Goal: Task Accomplishment & Management: Use online tool/utility

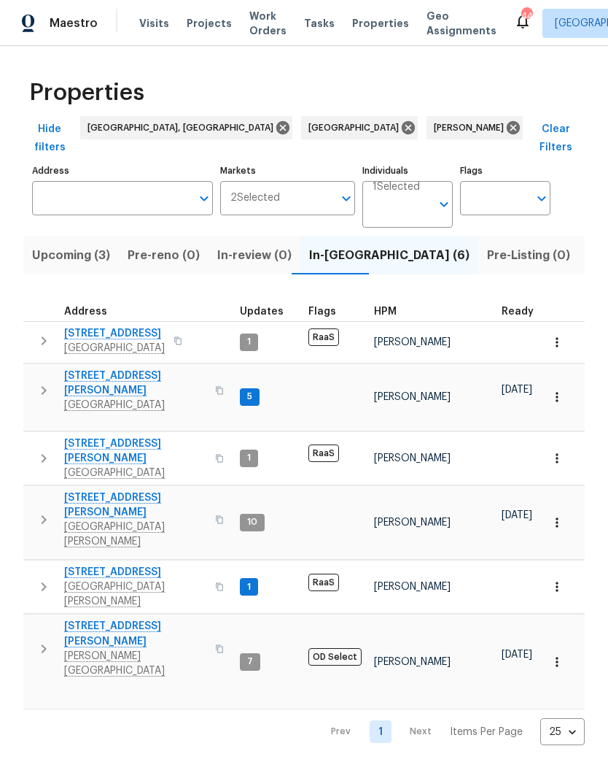
click at [588, 245] on span "Listed (40)" at bounding box center [620, 255] width 65 height 20
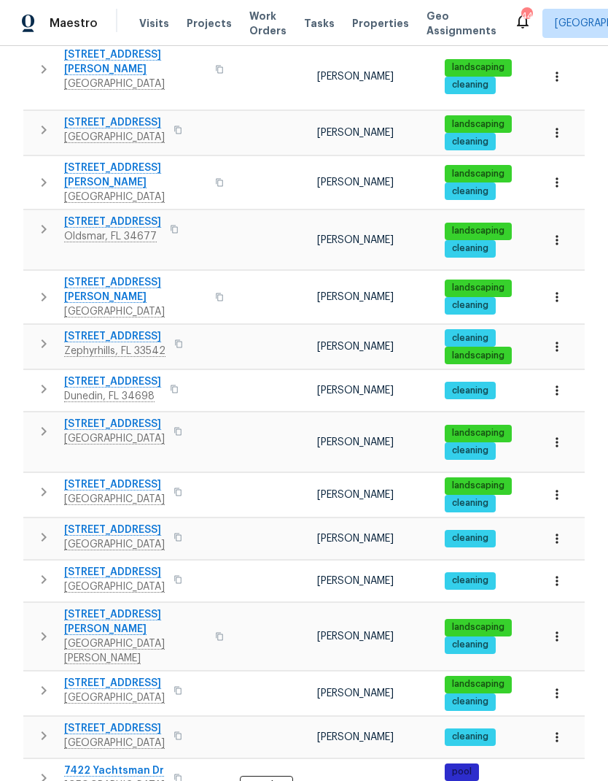
scroll to position [714, 0]
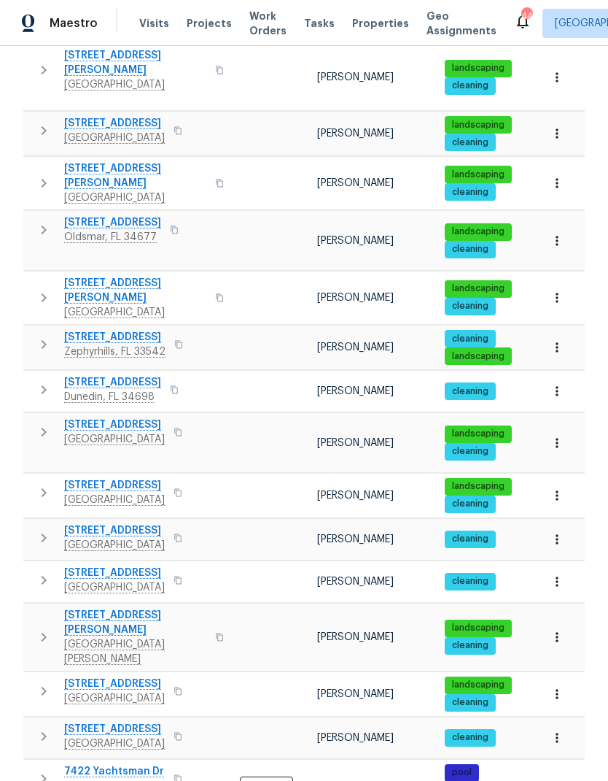
click at [169, 681] on button "button" at bounding box center [178, 691] width 18 height 20
click at [174, 686] on icon "button" at bounding box center [178, 690] width 9 height 9
click at [45, 686] on icon "button" at bounding box center [44, 690] width 5 height 9
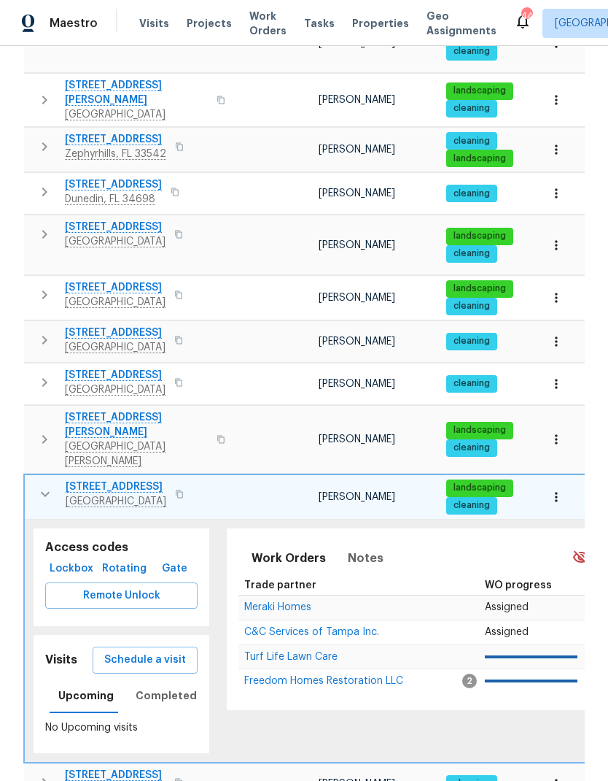
scroll to position [912, 0]
click at [62, 678] on button "Upcoming" at bounding box center [86, 695] width 73 height 35
click at [115, 651] on span "Schedule a visit" at bounding box center [145, 660] width 82 height 18
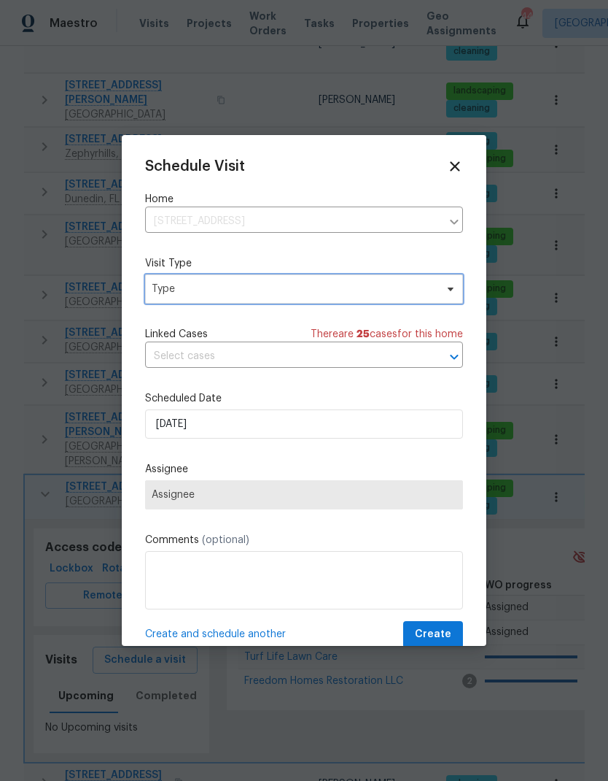
click at [166, 284] on span "Type" at bounding box center [294, 289] width 284 height 15
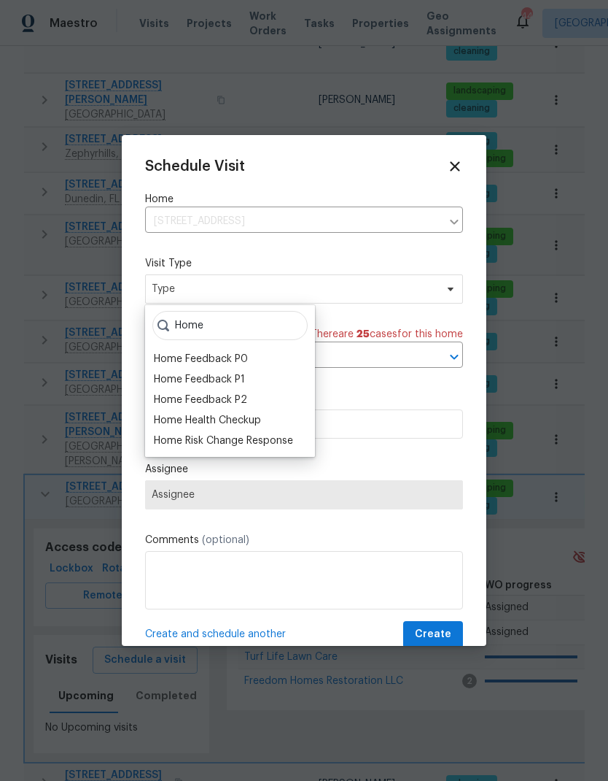
type input "Home"
click at [167, 423] on div "Home Health Checkup" at bounding box center [207, 420] width 107 height 15
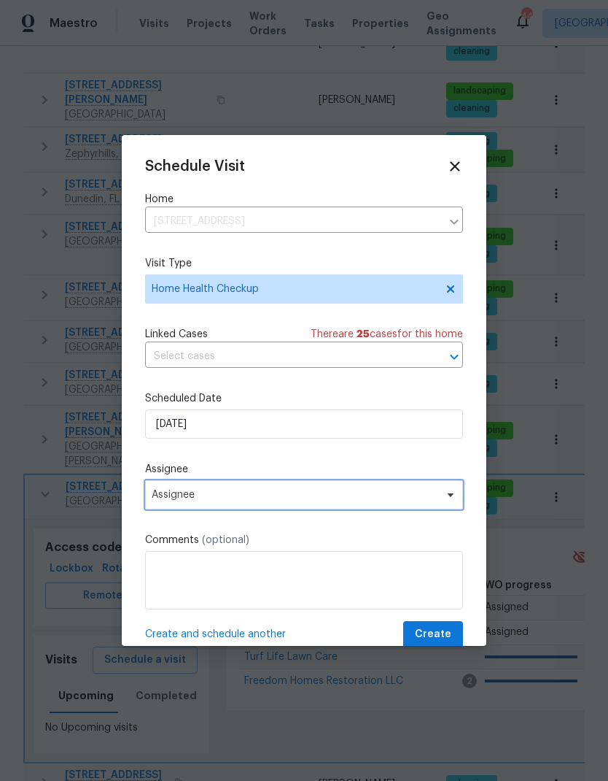
click at [160, 493] on span "Assignee" at bounding box center [295, 495] width 286 height 12
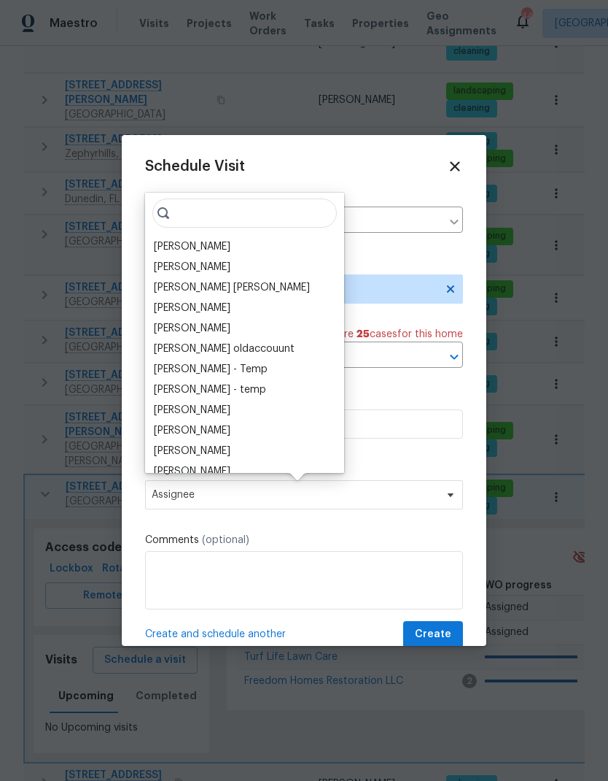
click at [155, 244] on div "[PERSON_NAME]" at bounding box center [192, 246] width 77 height 15
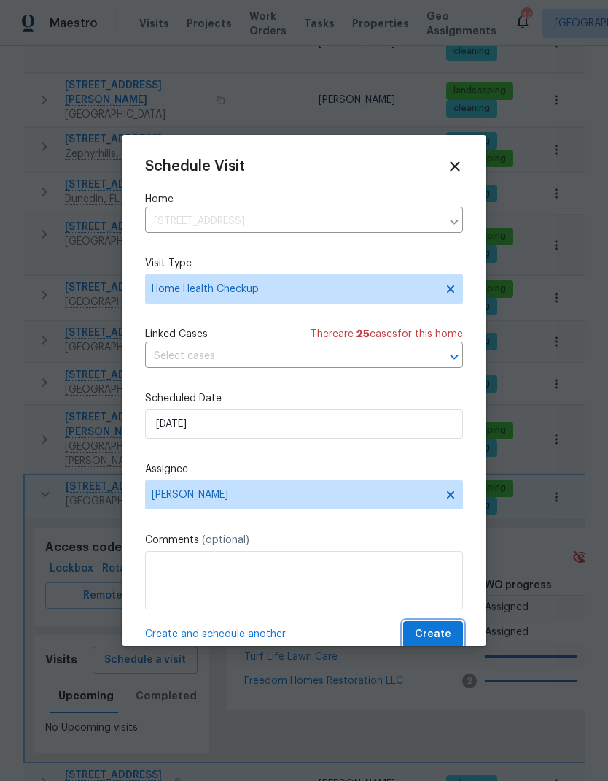
click at [454, 635] on button "Create" at bounding box center [433, 634] width 60 height 27
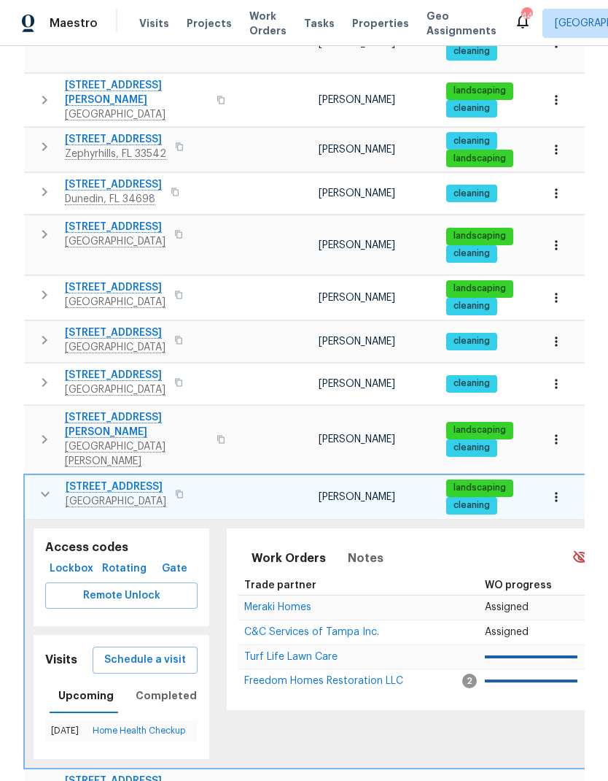
click at [33, 479] on button "button" at bounding box center [45, 493] width 29 height 29
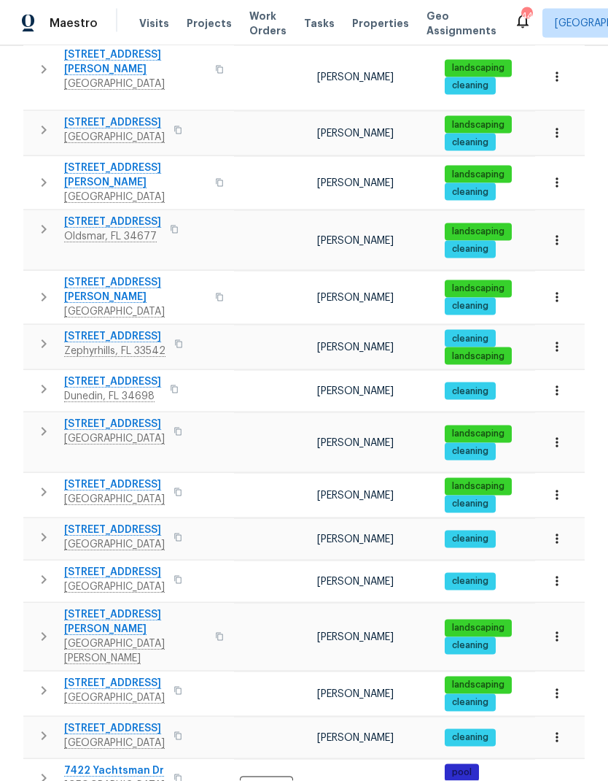
scroll to position [58, 0]
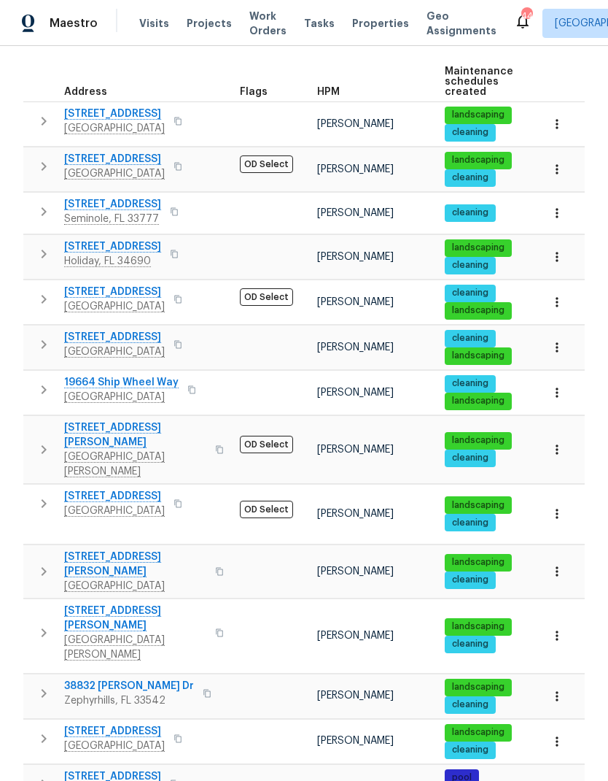
scroll to position [58, 0]
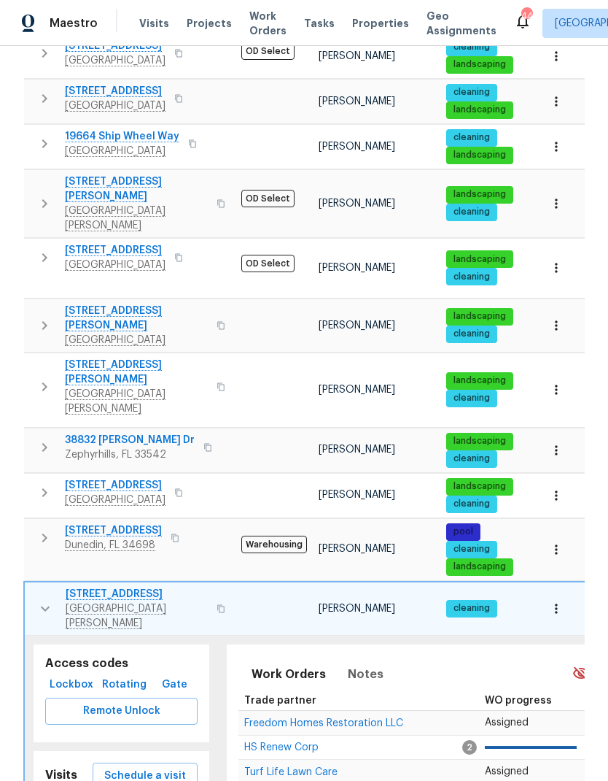
scroll to position [467, 0]
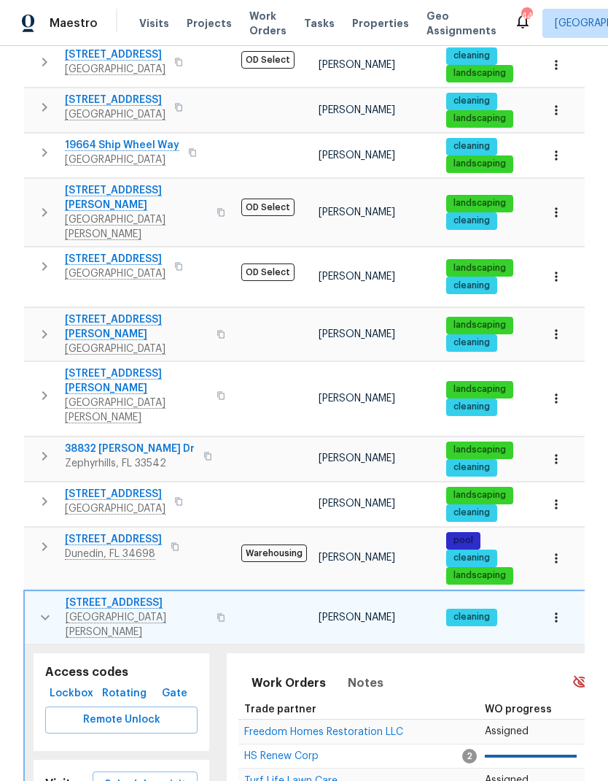
click at [118, 775] on span "Schedule a visit" at bounding box center [145, 784] width 82 height 18
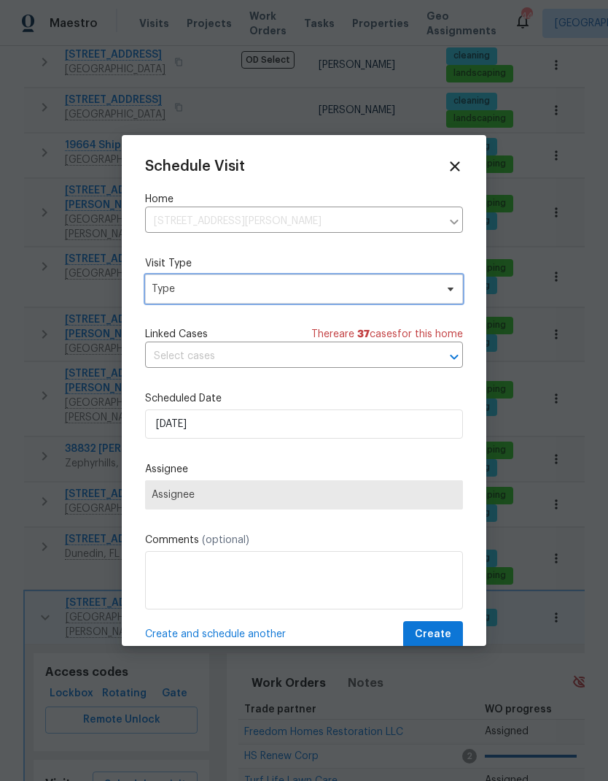
click at [177, 298] on span "Type" at bounding box center [304, 288] width 318 height 29
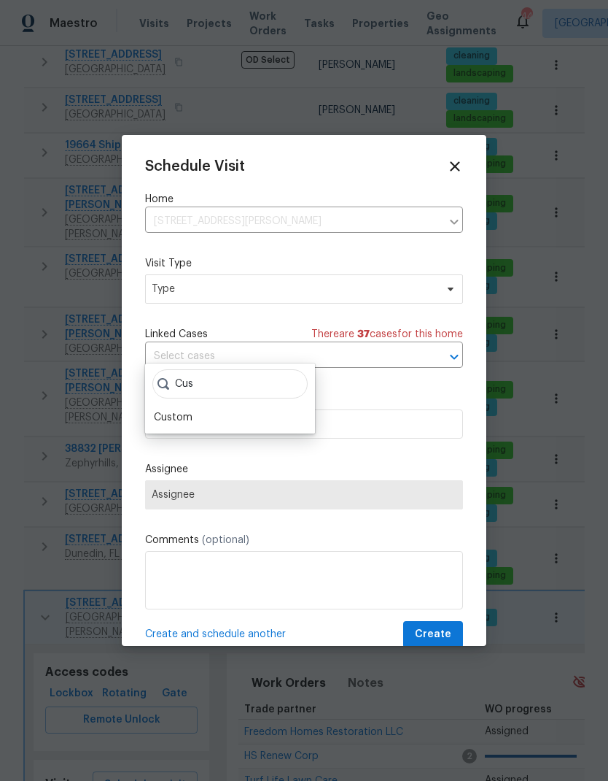
type input "Cus"
click at [169, 410] on div "Custom" at bounding box center [173, 417] width 39 height 15
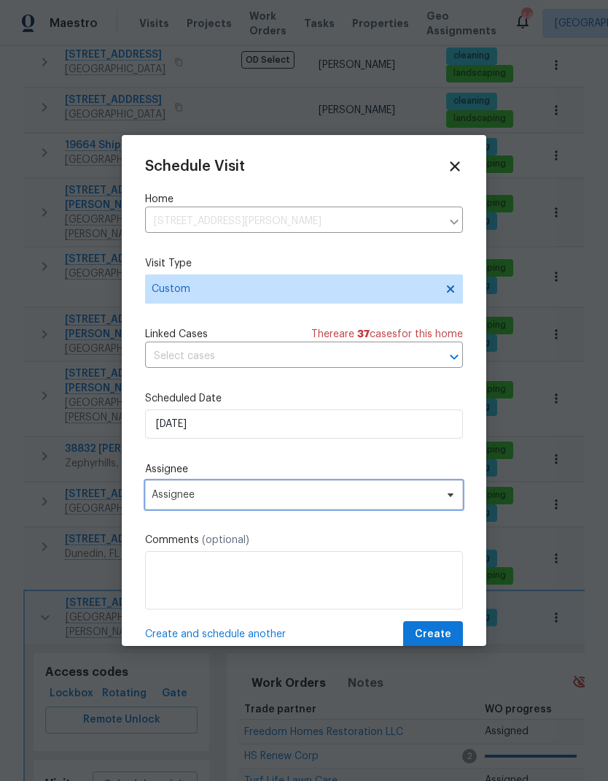
click at [171, 499] on span "Assignee" at bounding box center [295, 495] width 286 height 12
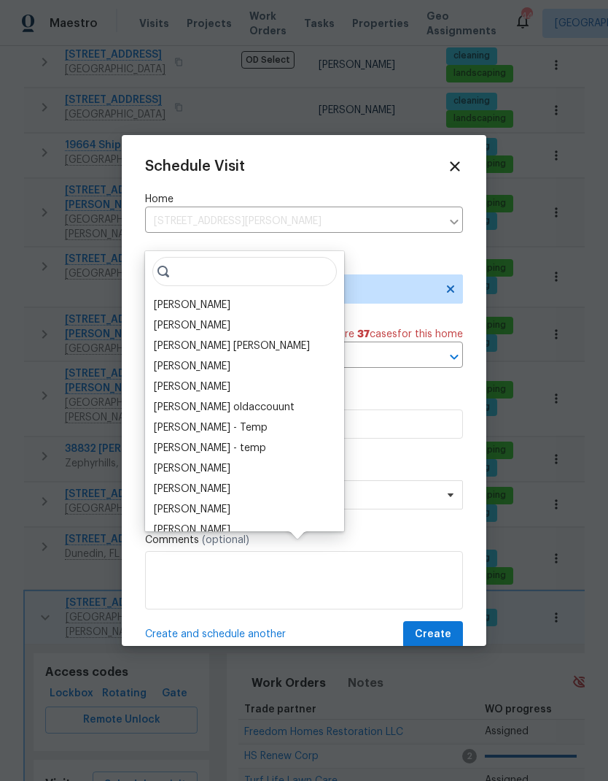
click at [166, 298] on div "[PERSON_NAME]" at bounding box center [192, 305] width 77 height 15
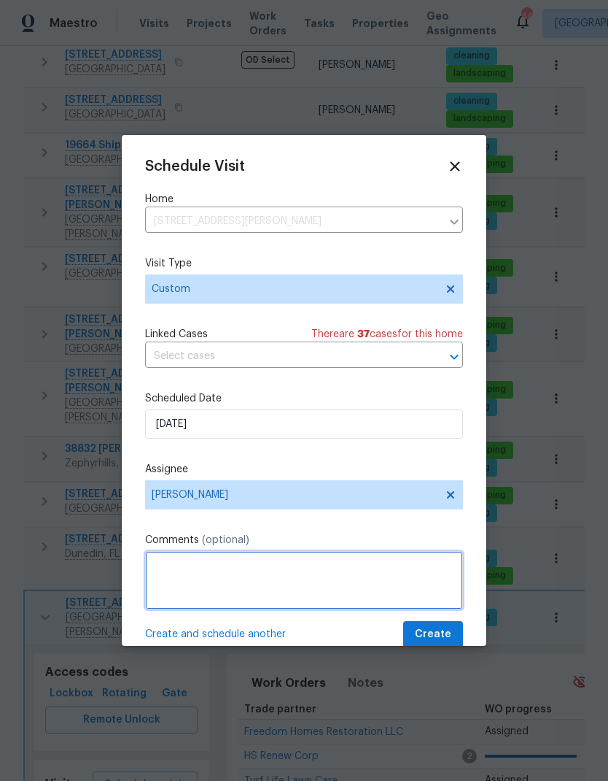
click at [166, 581] on textarea at bounding box center [304, 580] width 318 height 58
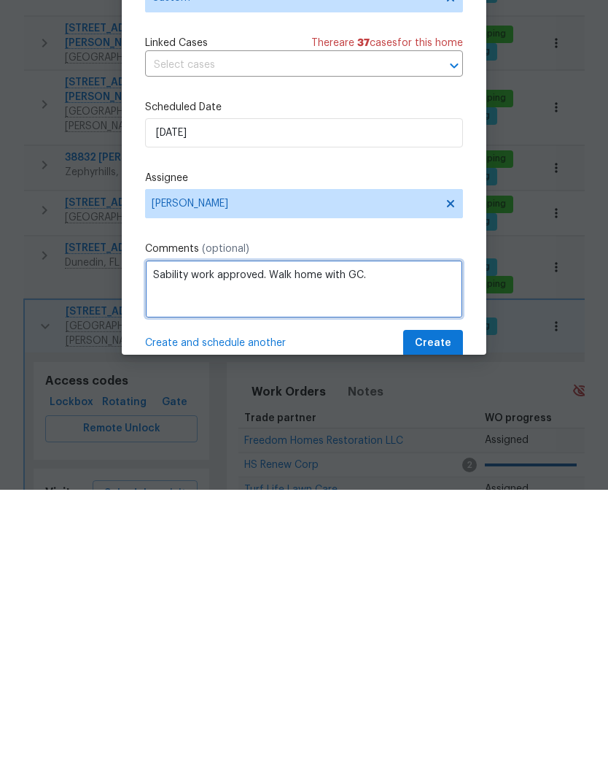
type textarea "Sability work approved. Walk home with GC."
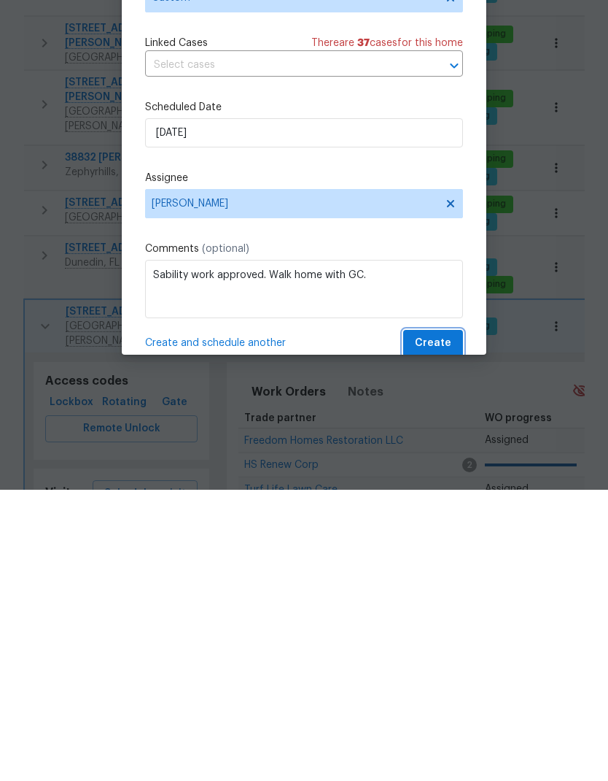
click at [438, 625] on span "Create" at bounding box center [433, 634] width 36 height 18
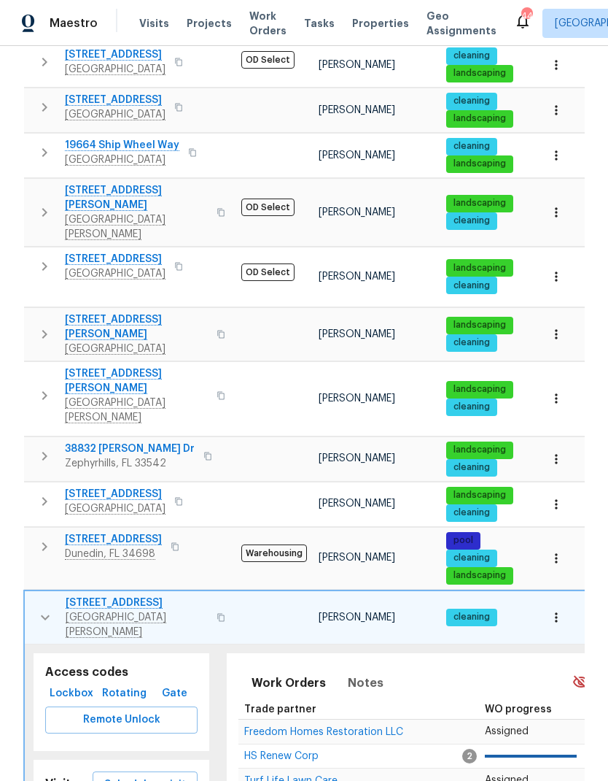
click at [37, 608] on icon "button" at bounding box center [45, 617] width 18 height 18
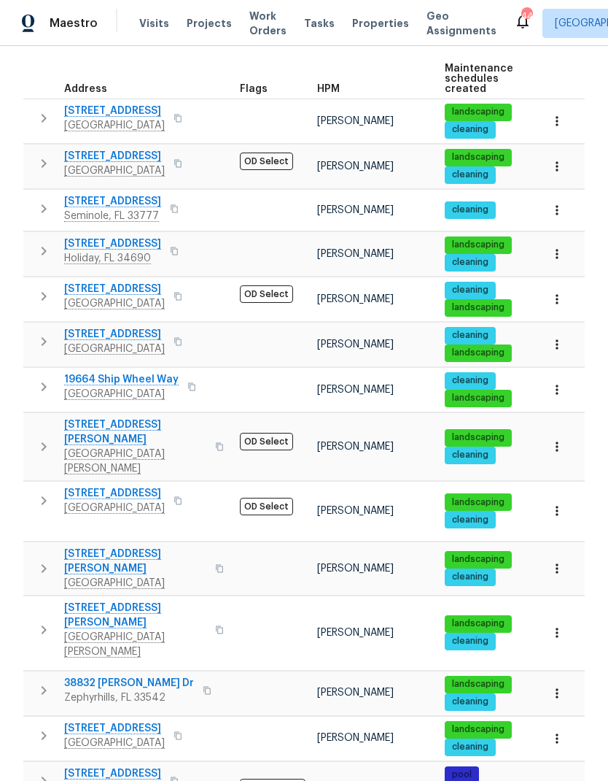
scroll to position [230, 0]
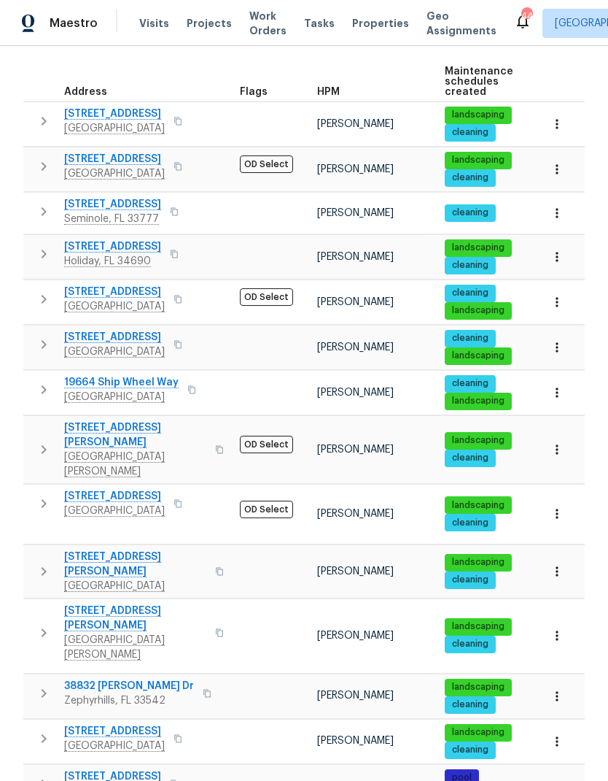
click at [42, 495] on icon "button" at bounding box center [44, 504] width 18 height 18
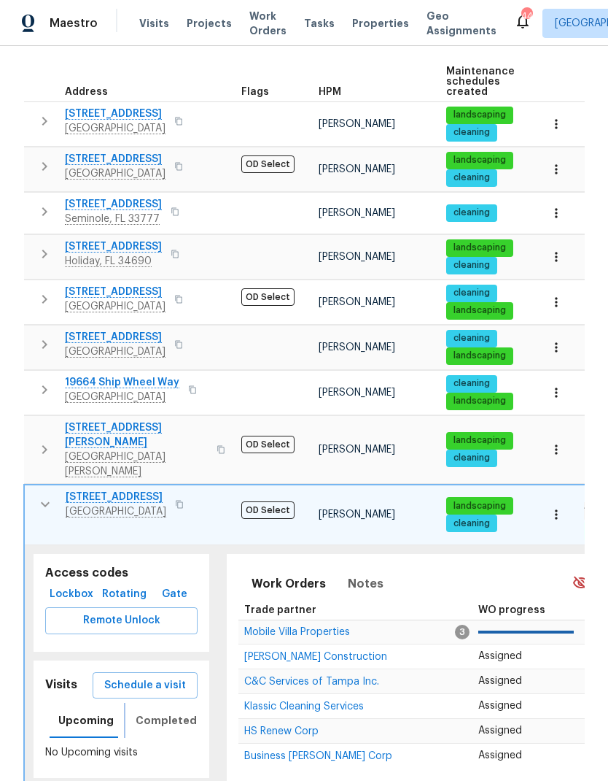
click at [152, 711] on span "Completed" at bounding box center [166, 720] width 61 height 18
click at [111, 751] on link "Home Health Checkup" at bounding box center [139, 755] width 93 height 9
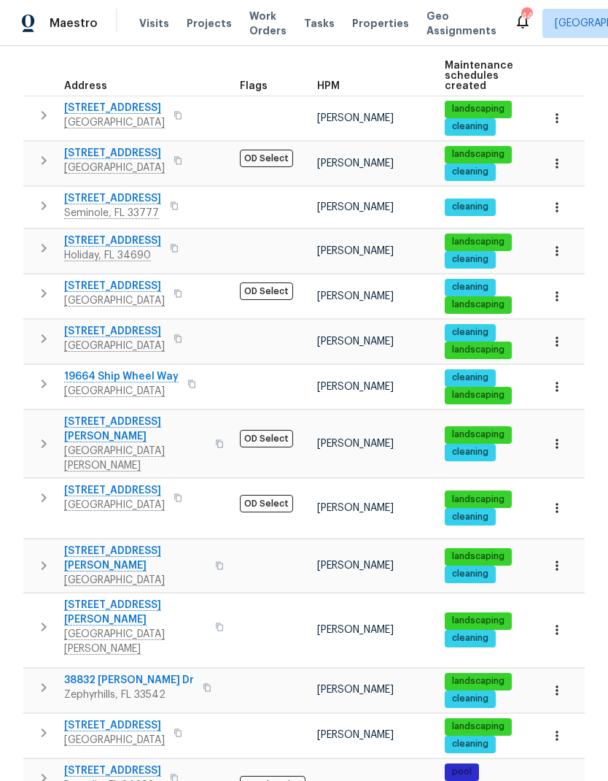
scroll to position [236, 0]
click at [42, 489] on icon "button" at bounding box center [44, 498] width 18 height 18
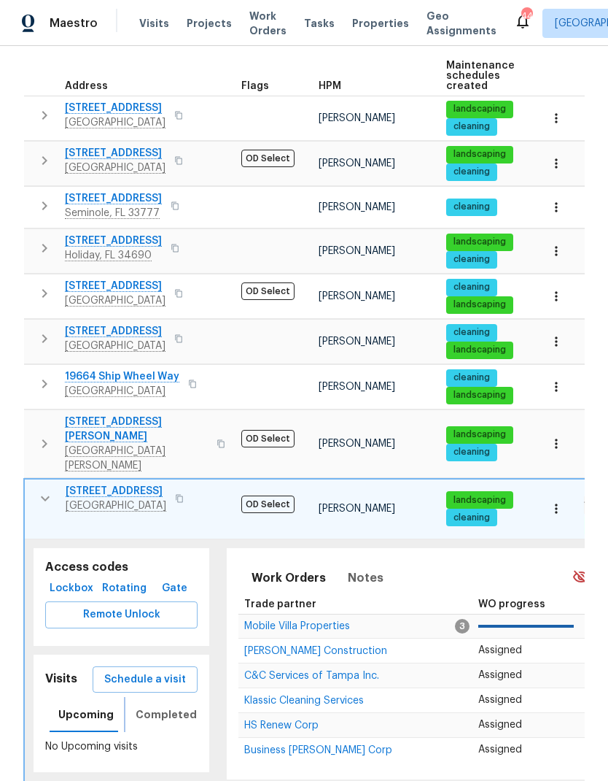
click at [144, 705] on span "Completed" at bounding box center [166, 714] width 61 height 18
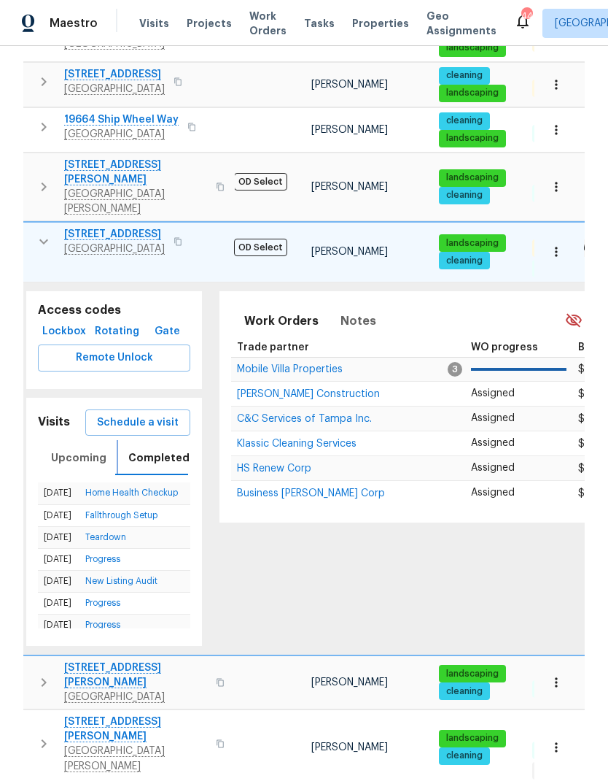
scroll to position [492, 0]
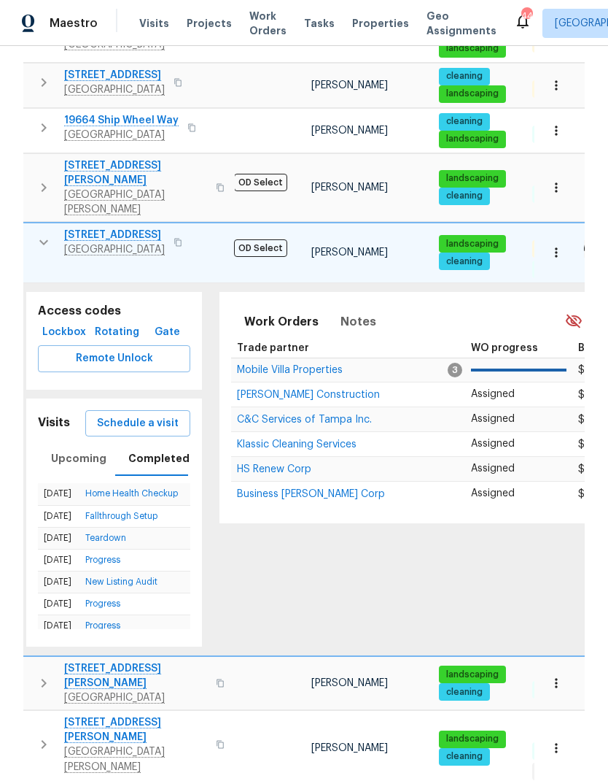
click at [115, 414] on span "Schedule a visit" at bounding box center [138, 423] width 82 height 18
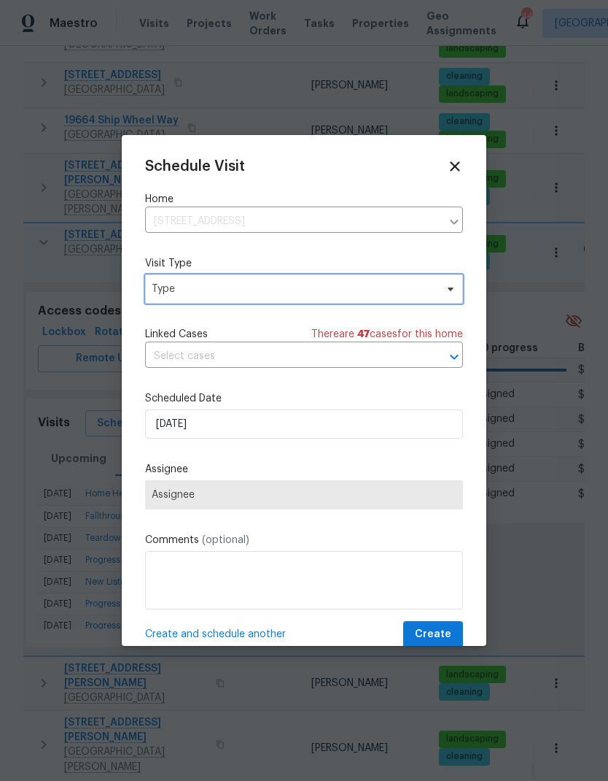
click at [158, 295] on span "Type" at bounding box center [294, 289] width 284 height 15
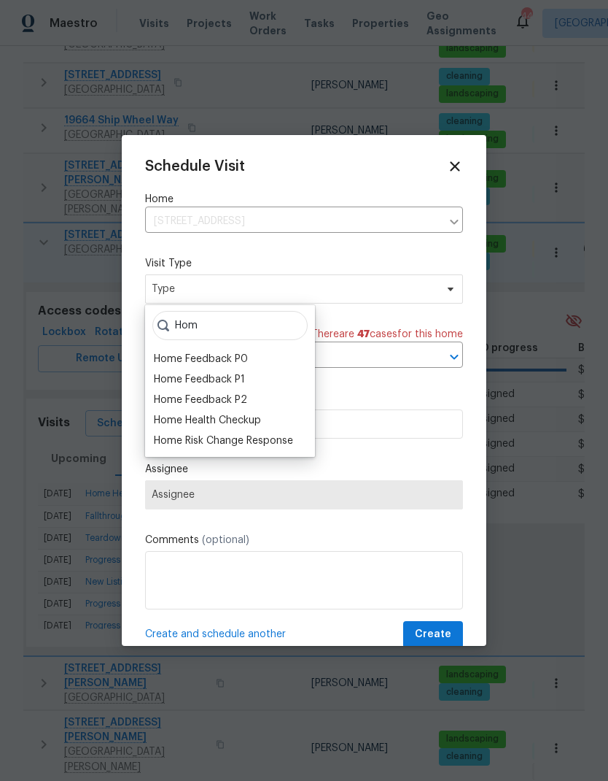
type input "Hom"
click at [167, 421] on div "Home Health Checkup" at bounding box center [207, 420] width 107 height 15
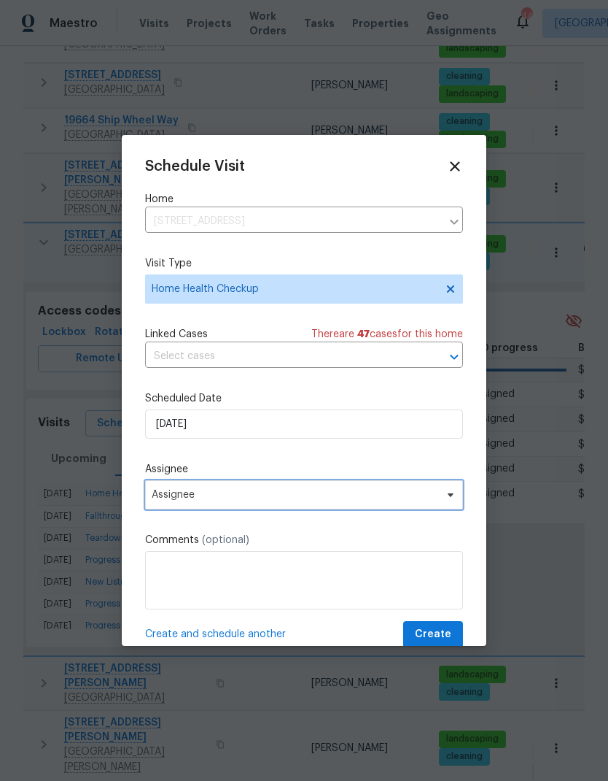
click at [161, 500] on span "Assignee" at bounding box center [295, 495] width 286 height 12
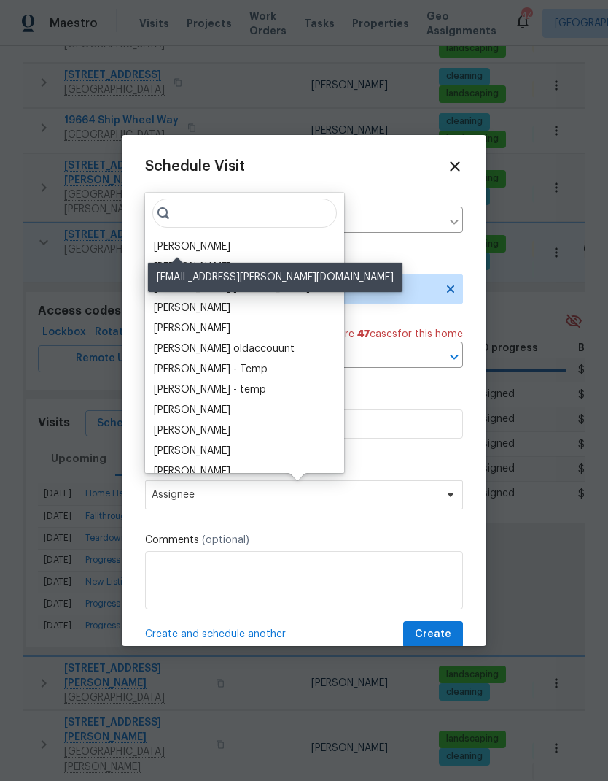
click at [160, 246] on div "[PERSON_NAME]" at bounding box center [192, 246] width 77 height 15
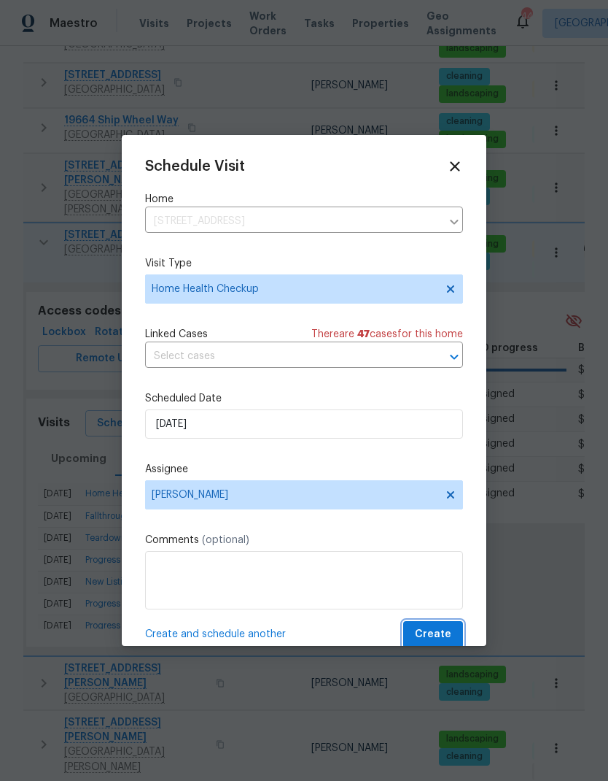
click at [438, 637] on span "Create" at bounding box center [433, 634] width 36 height 18
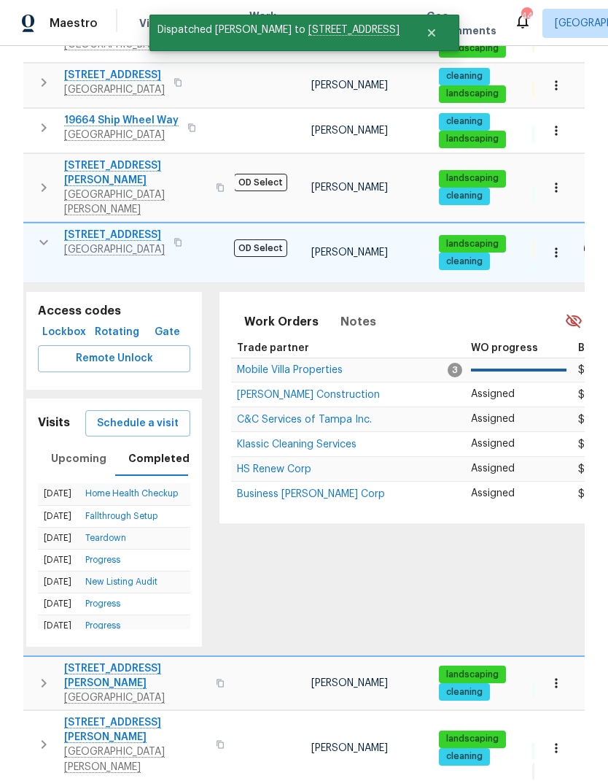
click at [187, 232] on button "button" at bounding box center [178, 242] width 18 height 20
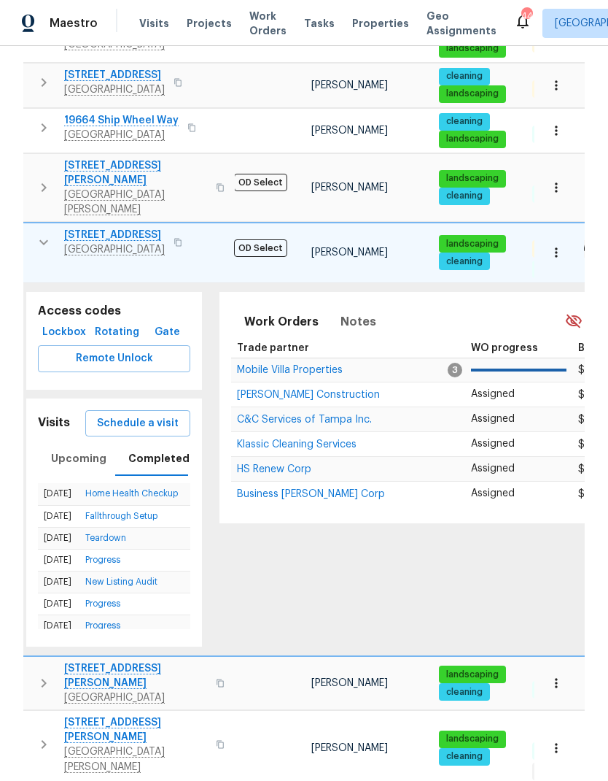
click at [38, 233] on icon "button" at bounding box center [44, 242] width 18 height 18
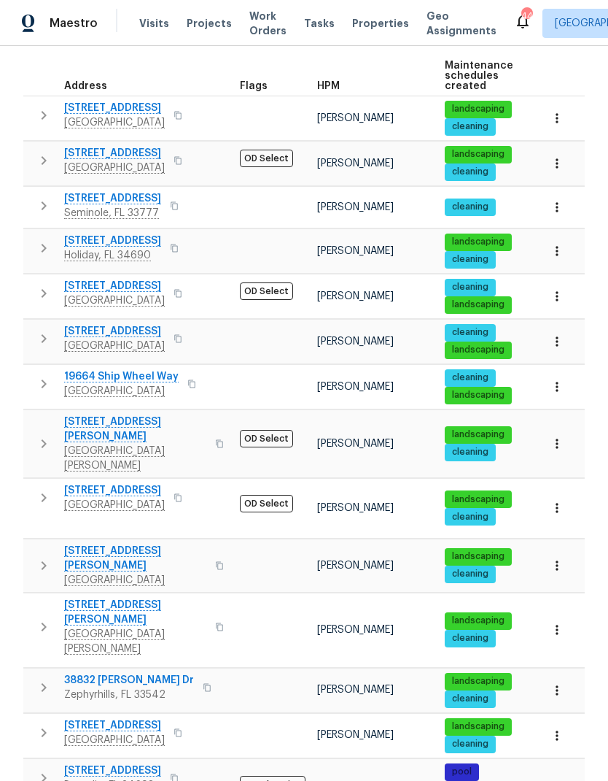
scroll to position [0, 0]
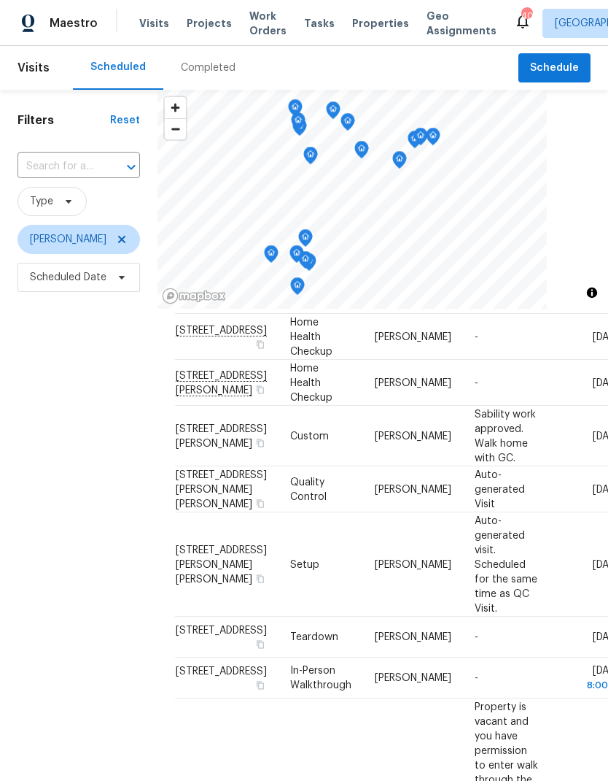
scroll to position [43, 0]
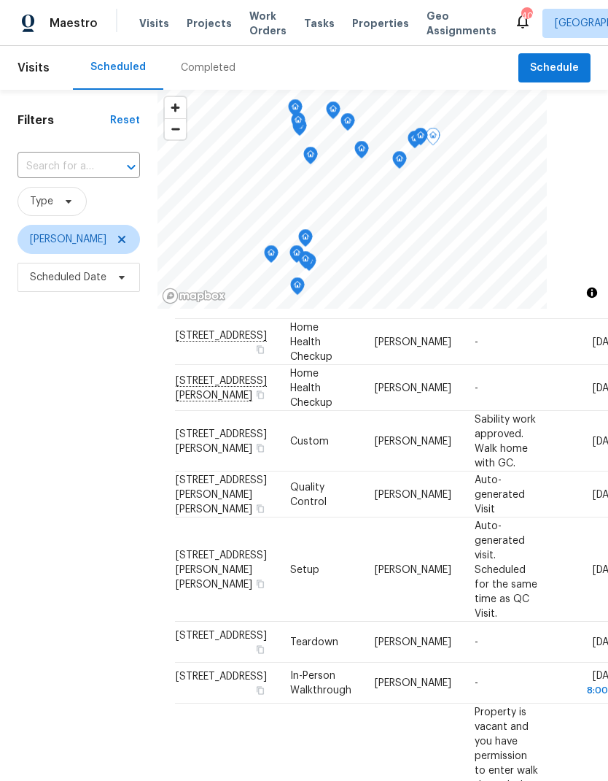
click at [0, 0] on icon at bounding box center [0, 0] width 0 height 0
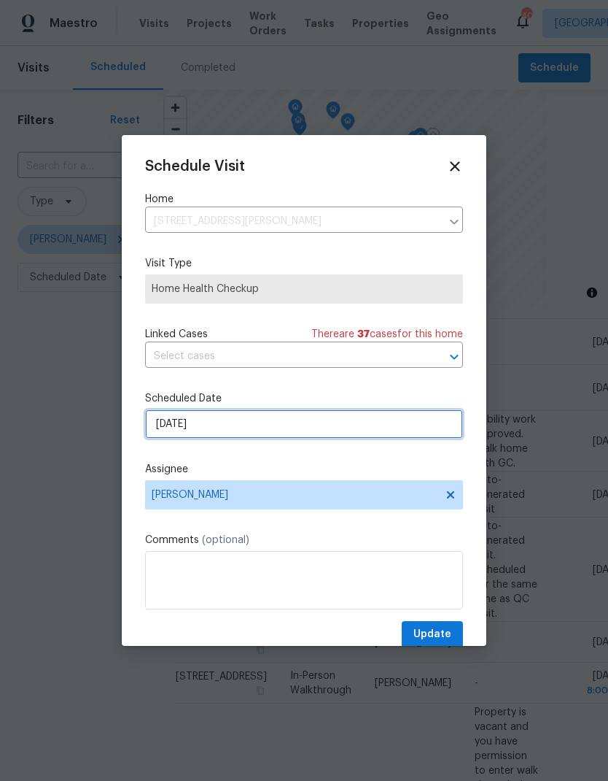
click at [164, 427] on input "[DATE]" at bounding box center [304, 423] width 318 height 29
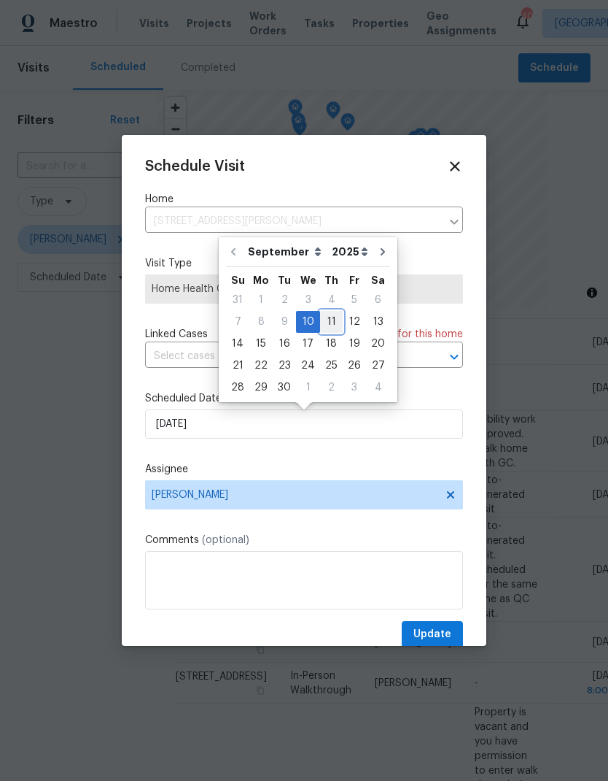
click at [331, 320] on div "11" at bounding box center [331, 321] width 23 height 20
type input "[DATE]"
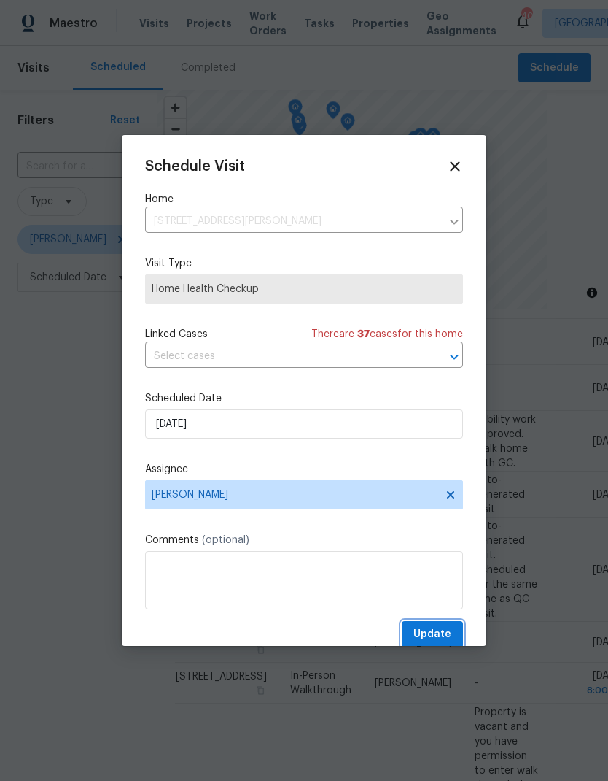
click at [449, 633] on span "Update" at bounding box center [433, 634] width 38 height 18
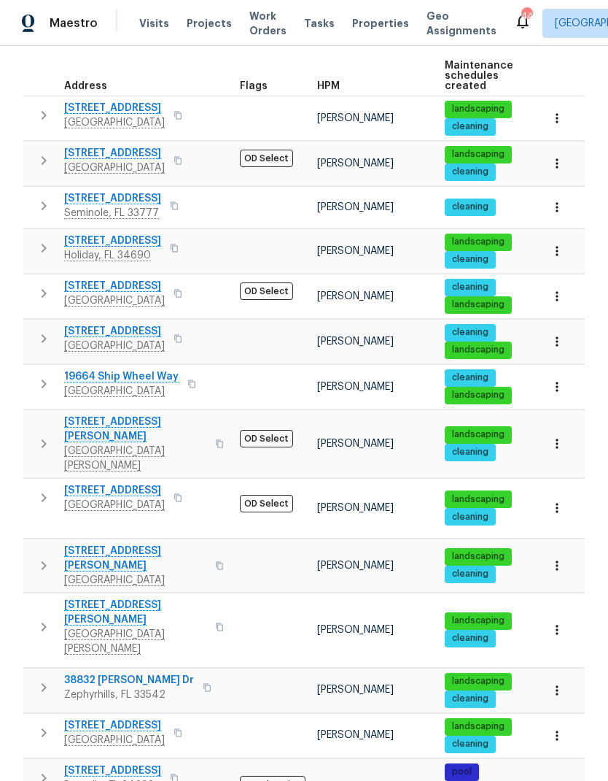
scroll to position [58, 0]
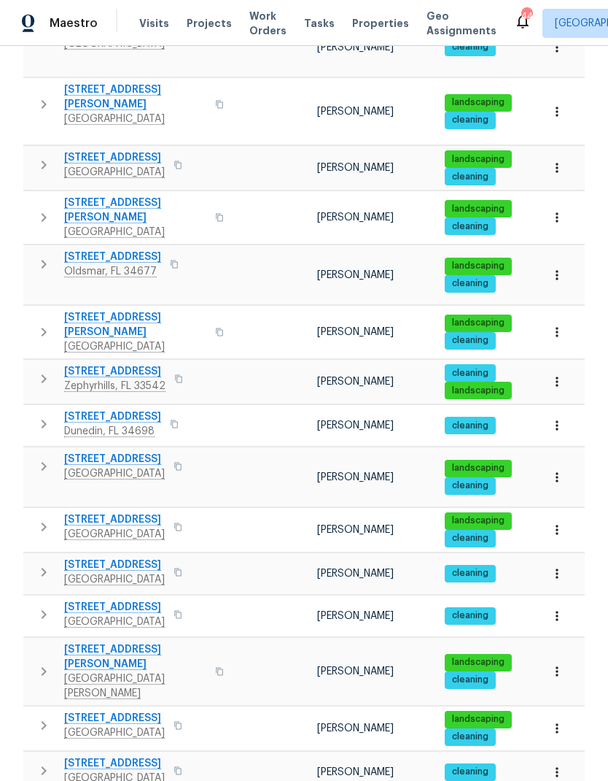
scroll to position [679, 0]
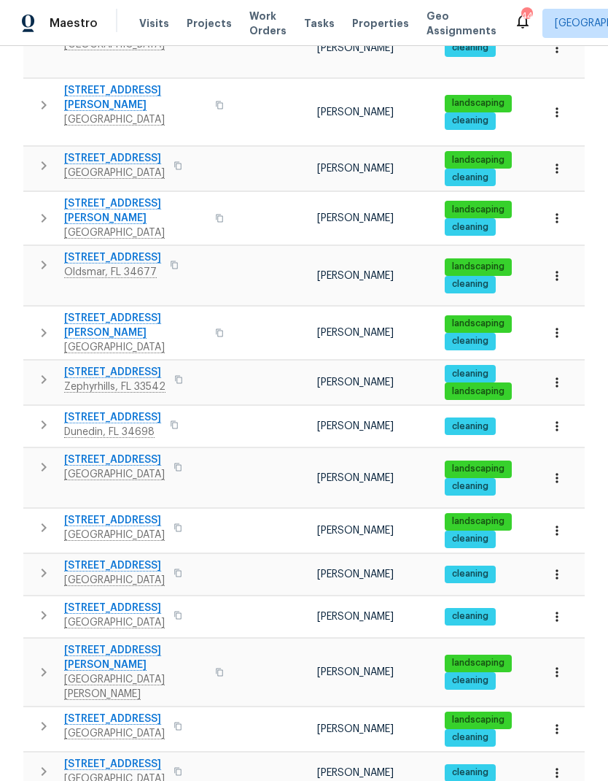
click at [37, 564] on icon "button" at bounding box center [44, 573] width 18 height 18
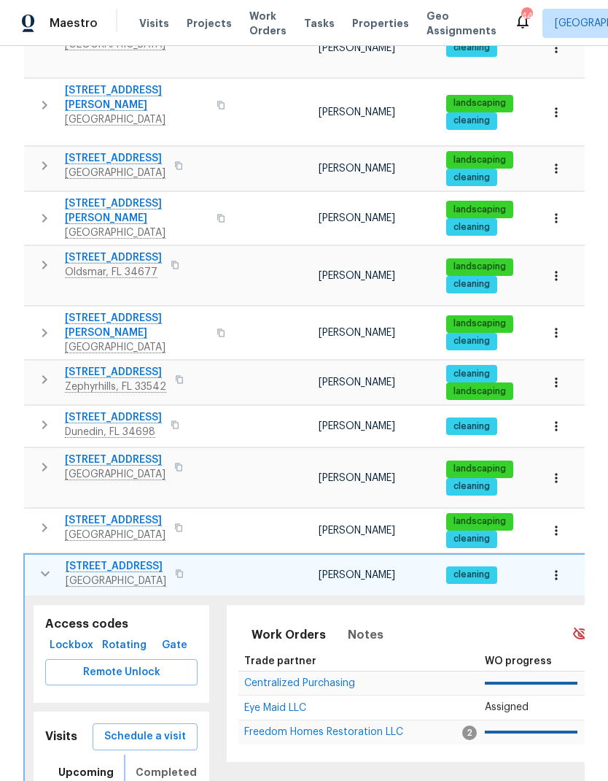
click at [151, 754] on button "Completed" at bounding box center [166, 771] width 79 height 35
click at [122, 727] on span "Schedule a visit" at bounding box center [145, 736] width 82 height 18
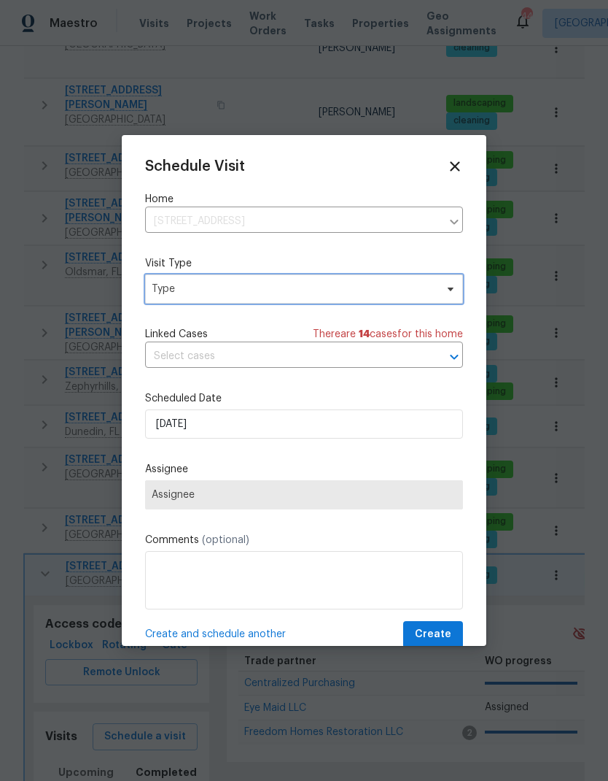
click at [160, 293] on span "Type" at bounding box center [294, 289] width 284 height 15
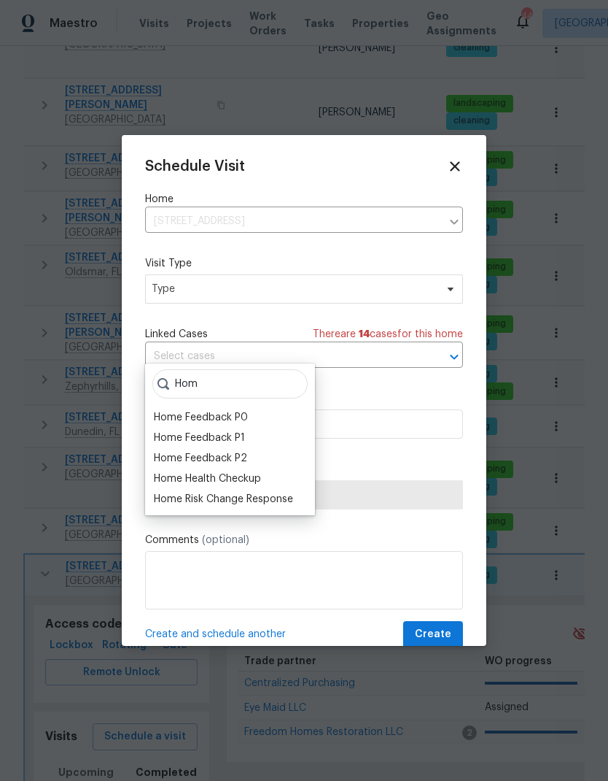
type input "Hom"
click at [160, 471] on div "Home Health Checkup" at bounding box center [207, 478] width 107 height 15
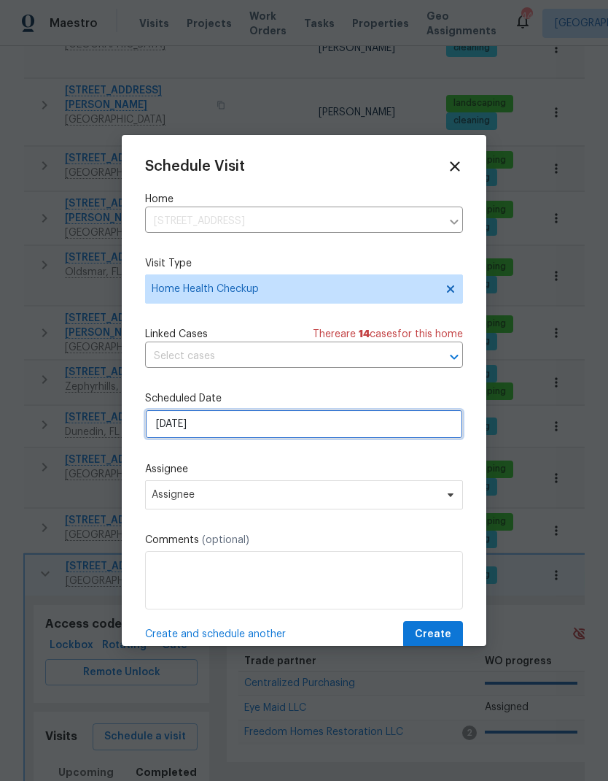
click at [160, 430] on input "[DATE]" at bounding box center [304, 423] width 318 height 29
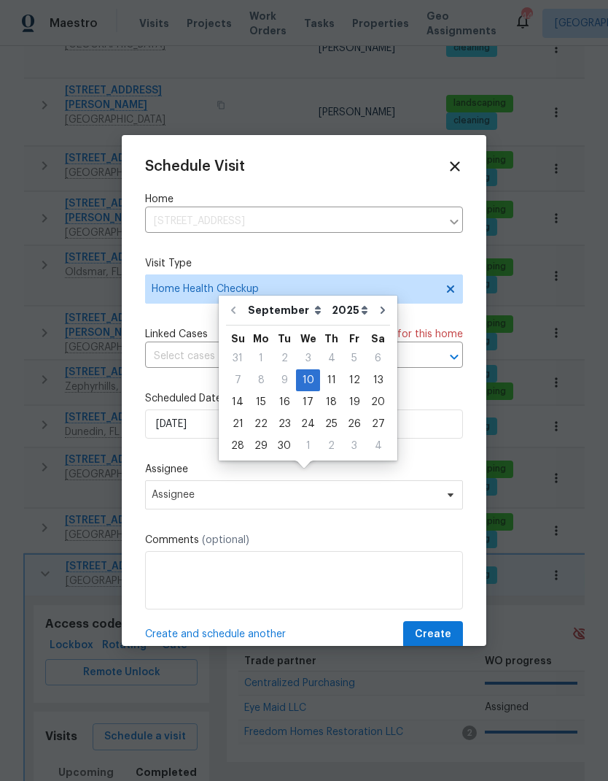
click at [421, 257] on div "Schedule Visit Home 705 S Village Dr N Apt 205, Saint Petersburg, FL 33716 ​ Vi…" at bounding box center [304, 402] width 318 height 489
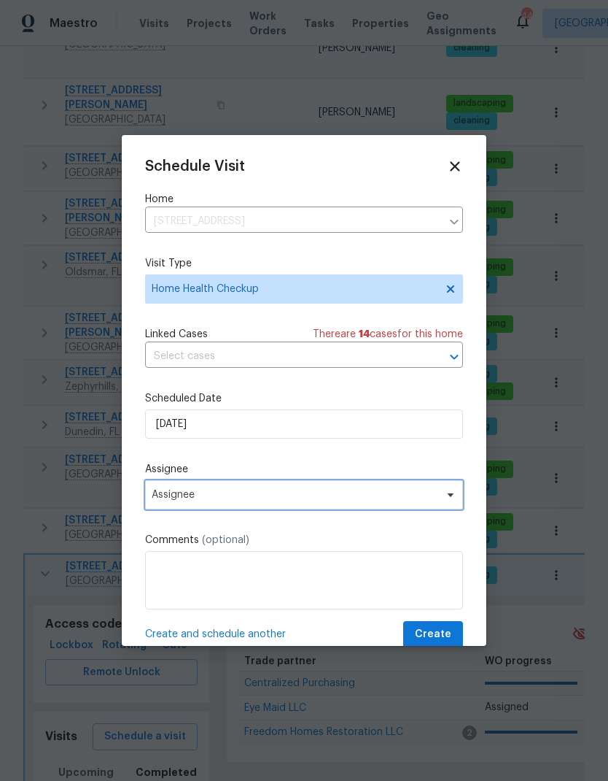
click at [397, 508] on span "Assignee" at bounding box center [304, 494] width 318 height 29
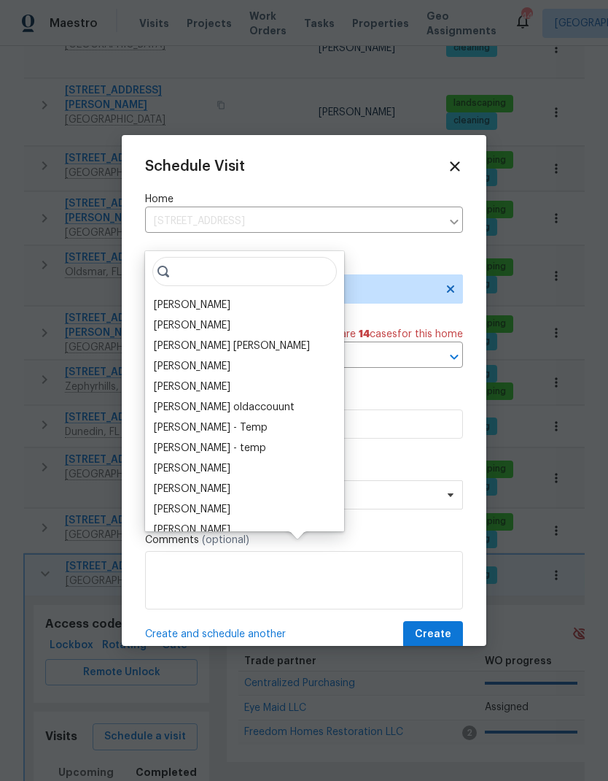
click at [160, 298] on div "[PERSON_NAME]" at bounding box center [192, 305] width 77 height 15
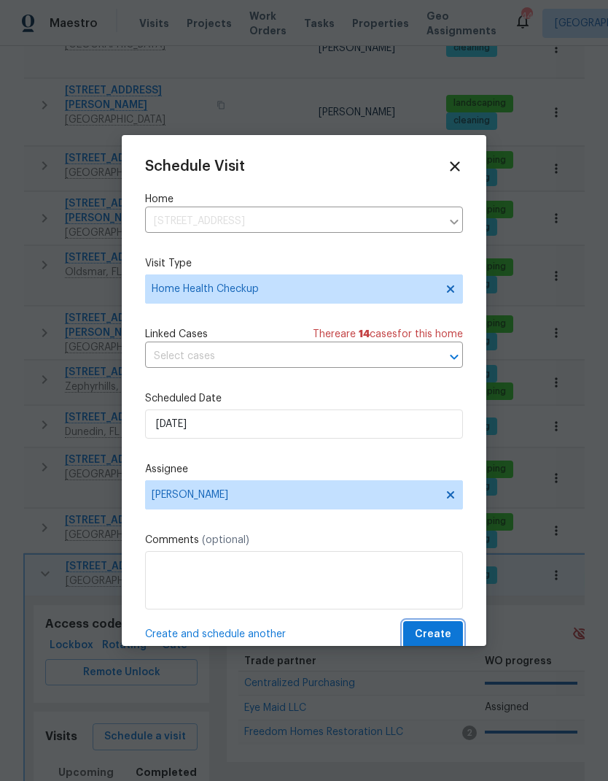
click at [446, 630] on span "Create" at bounding box center [433, 634] width 36 height 18
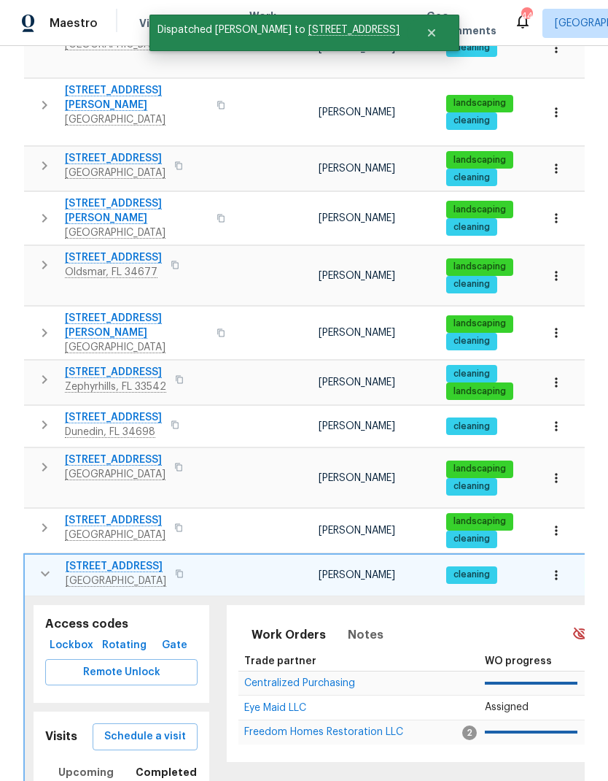
click at [42, 565] on icon "button" at bounding box center [45, 574] width 18 height 18
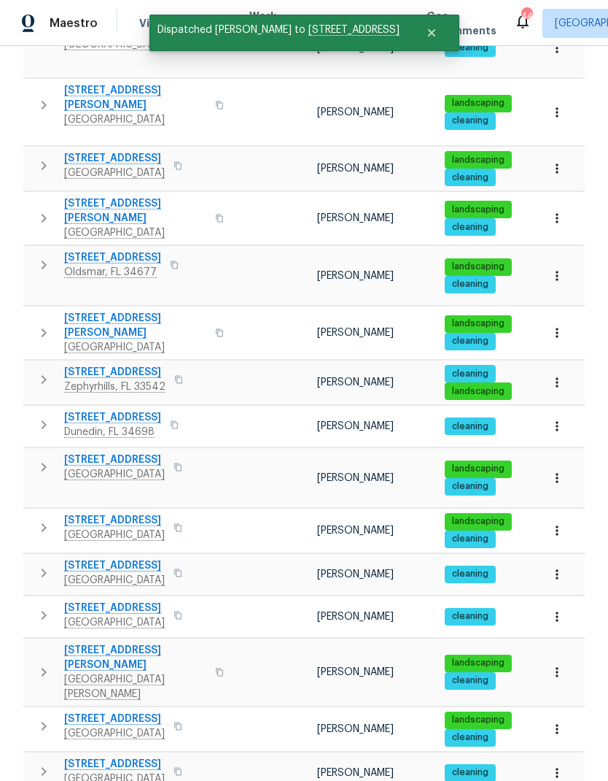
click at [40, 519] on icon "button" at bounding box center [44, 528] width 18 height 18
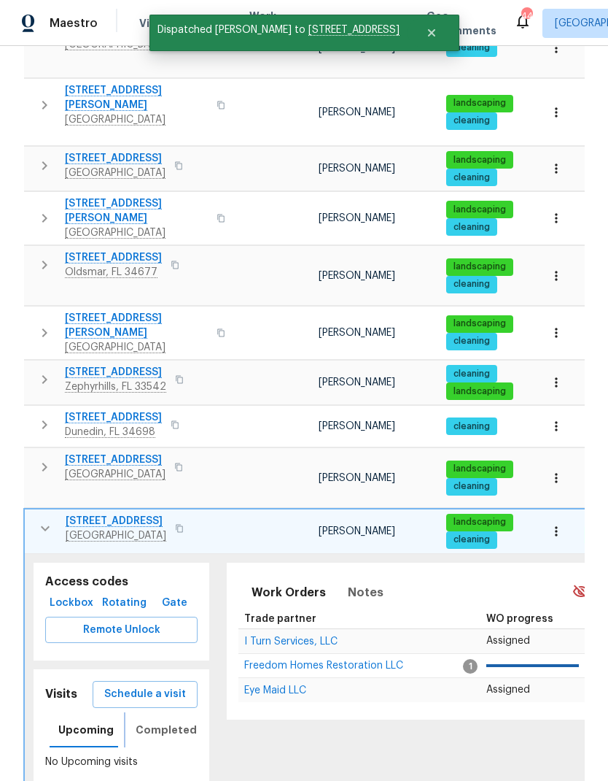
click at [145, 721] on span "Completed" at bounding box center [166, 730] width 61 height 18
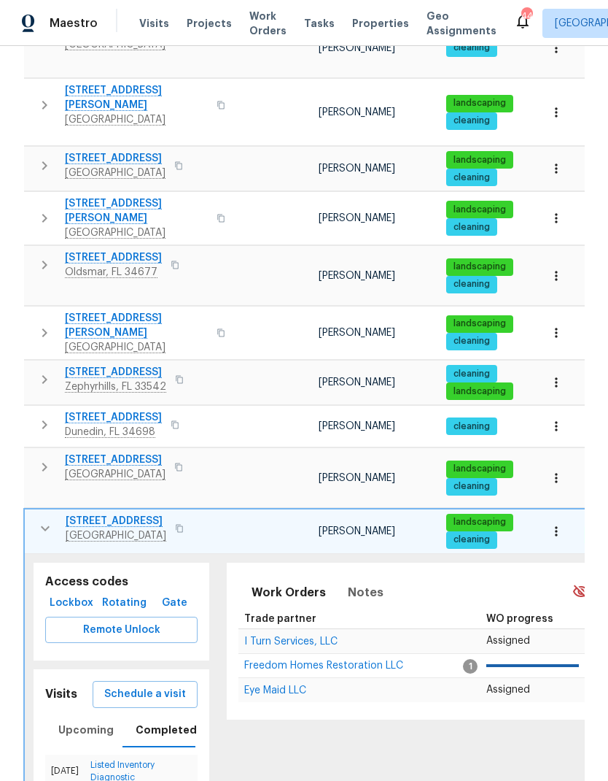
click at [125, 685] on span "Schedule a visit" at bounding box center [145, 694] width 82 height 18
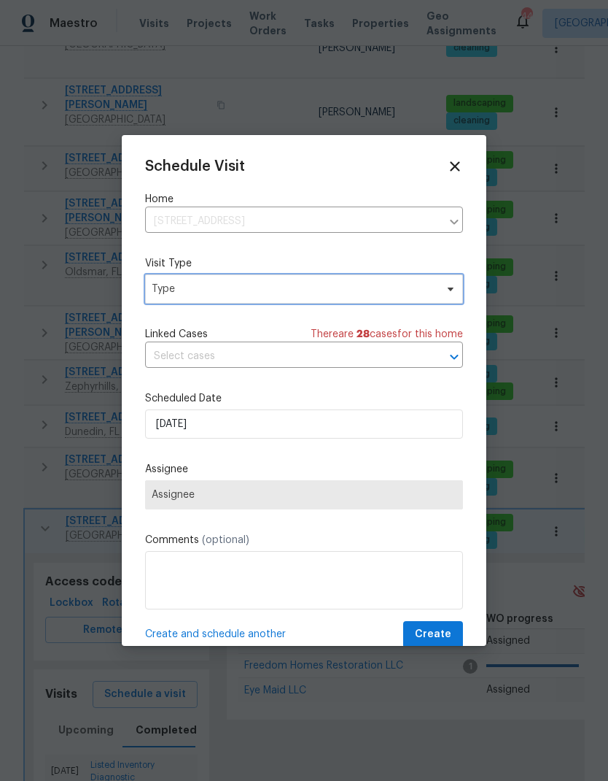
click at [158, 293] on span "Type" at bounding box center [294, 289] width 284 height 15
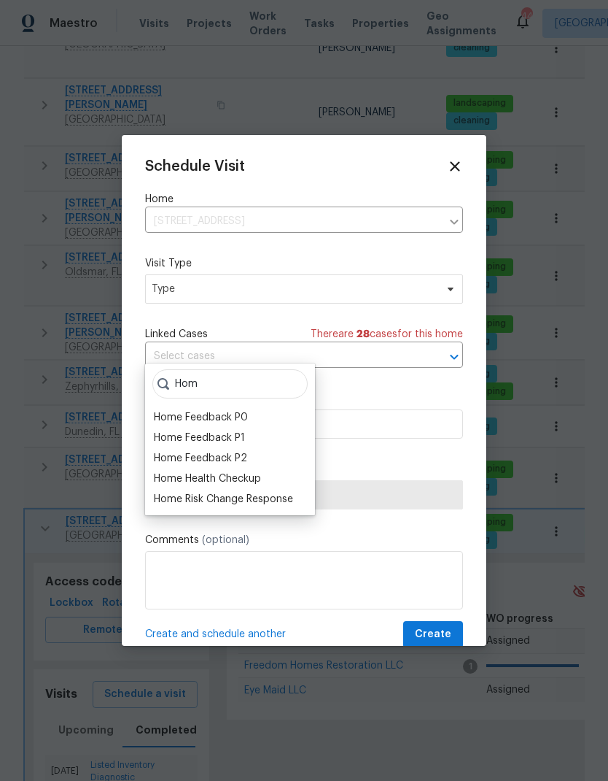
type input "Hom"
click at [163, 471] on div "Home Health Checkup" at bounding box center [207, 478] width 107 height 15
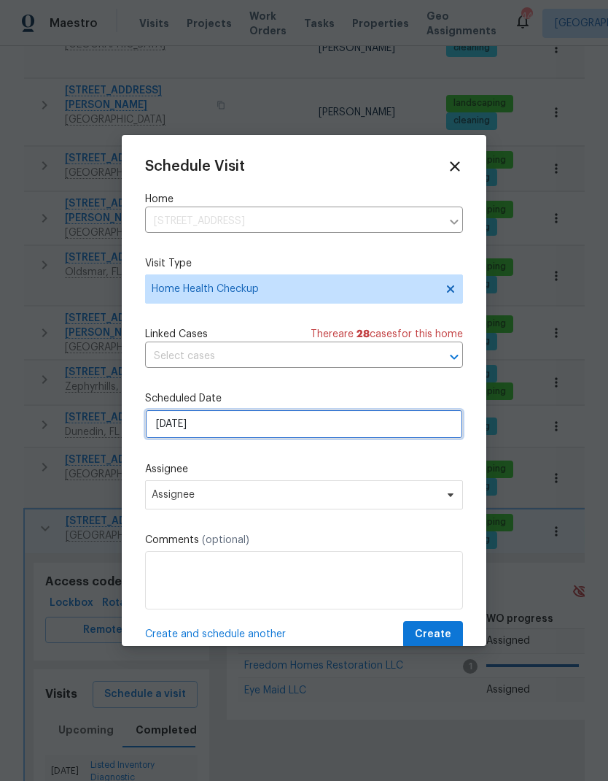
click at [158, 430] on input "[DATE]" at bounding box center [304, 423] width 318 height 29
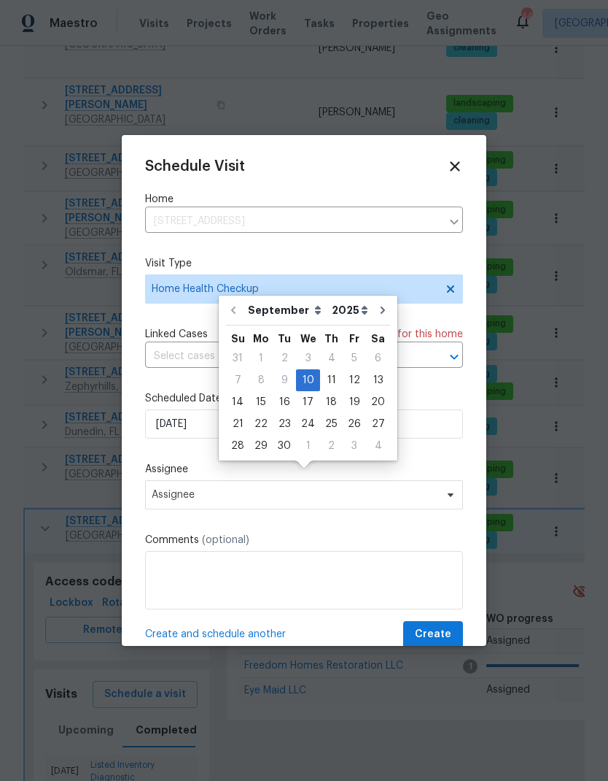
click at [155, 386] on div "Schedule Visit Home 5466 9th Ave N, Saint Petersburg, FL 33710 ​ Visit Type Hom…" at bounding box center [304, 402] width 318 height 489
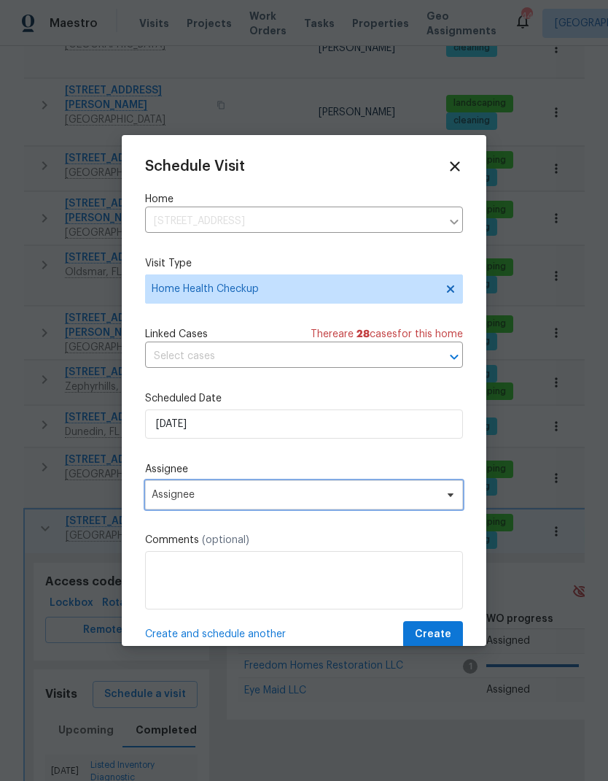
click at [162, 500] on span "Assignee" at bounding box center [295, 495] width 286 height 12
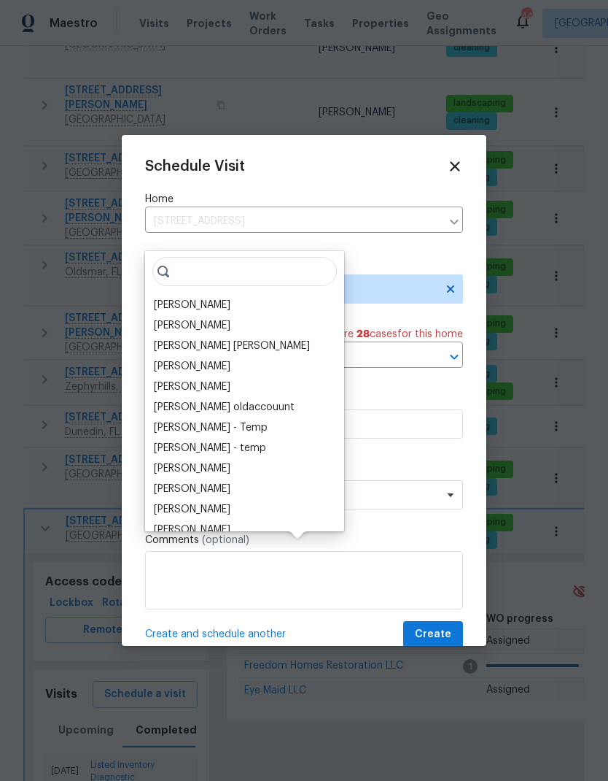
click at [158, 298] on div "[PERSON_NAME]" at bounding box center [192, 305] width 77 height 15
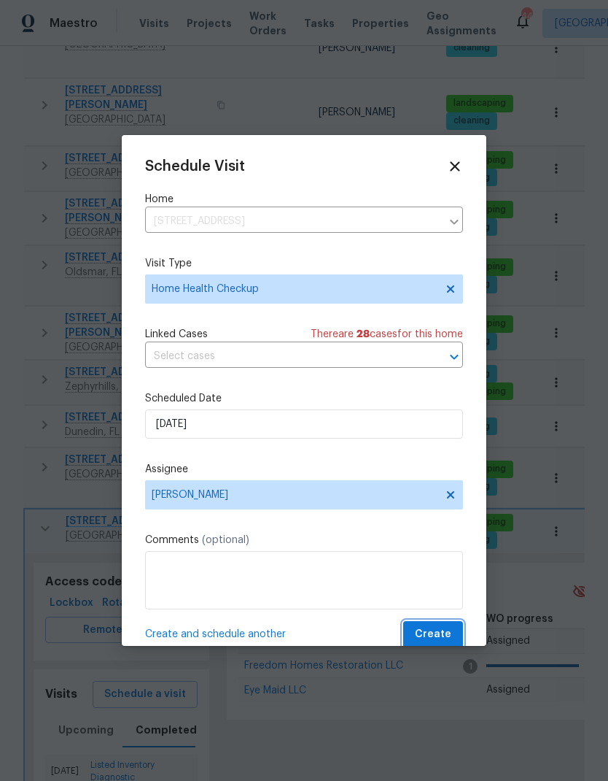
click at [432, 635] on span "Create" at bounding box center [433, 634] width 36 height 18
